Goal: Navigation & Orientation: Go to known website

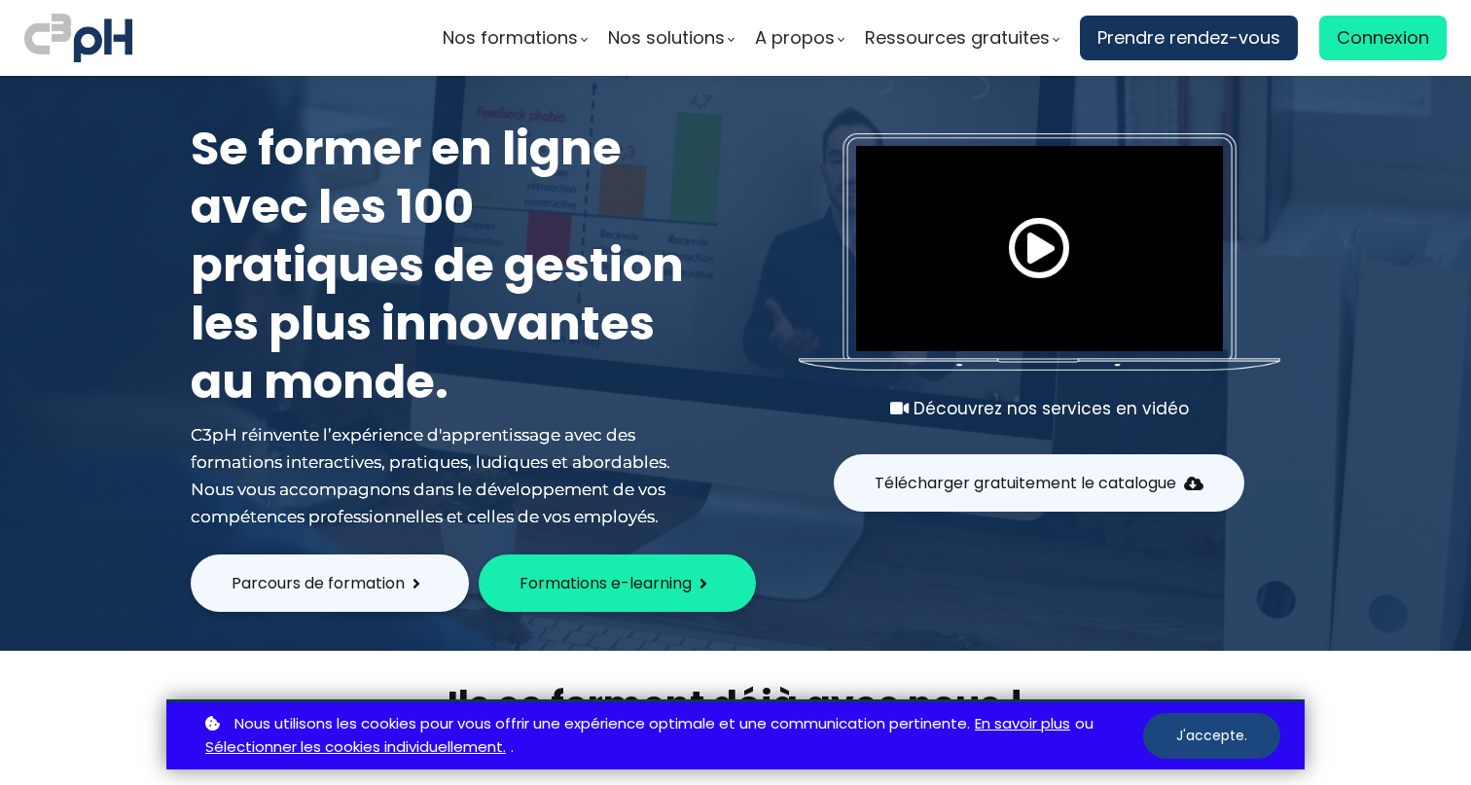
click at [1217, 742] on button "J'accepte." at bounding box center [1211, 736] width 137 height 46
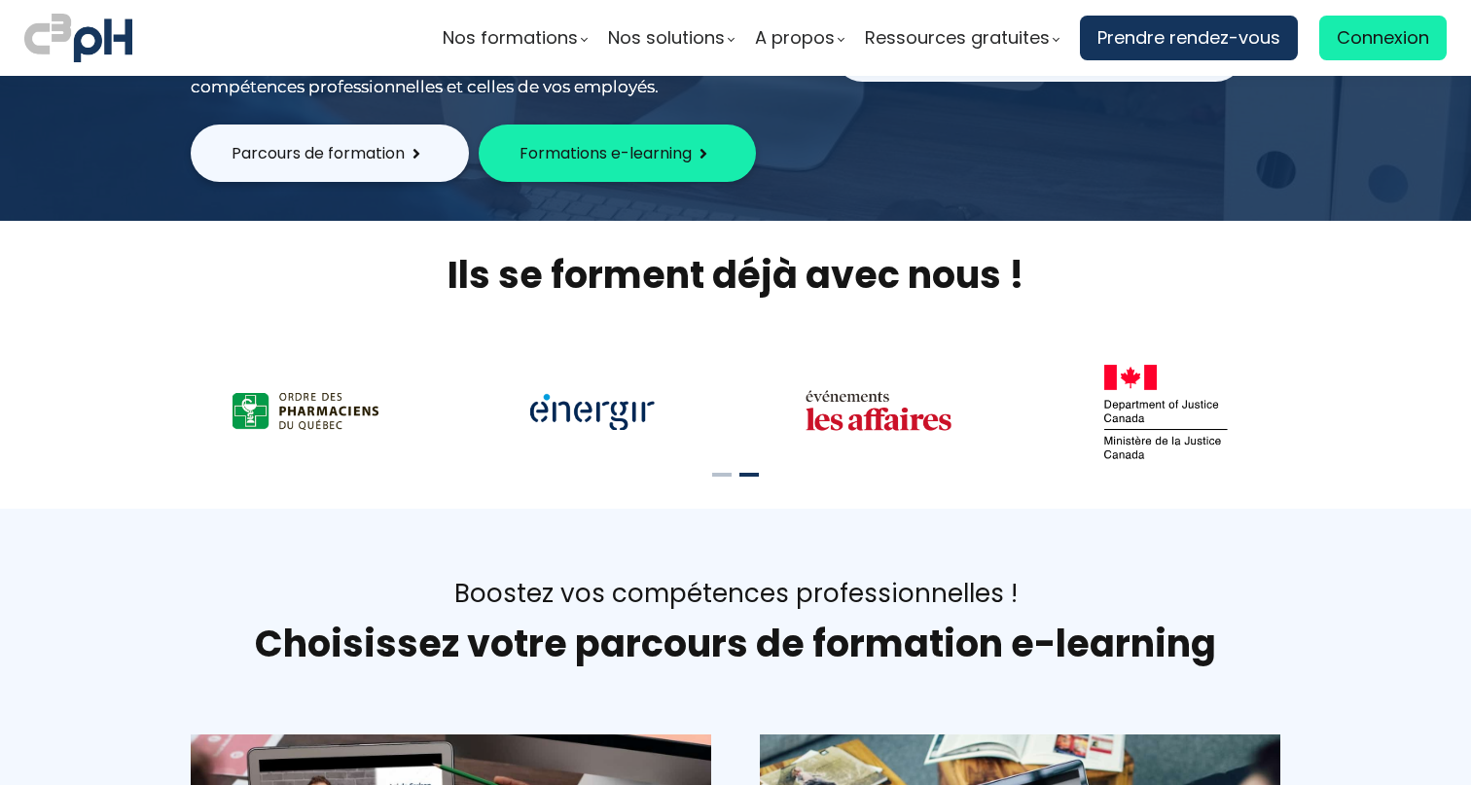
scroll to position [401, 0]
